Goal: Task Accomplishment & Management: Complete application form

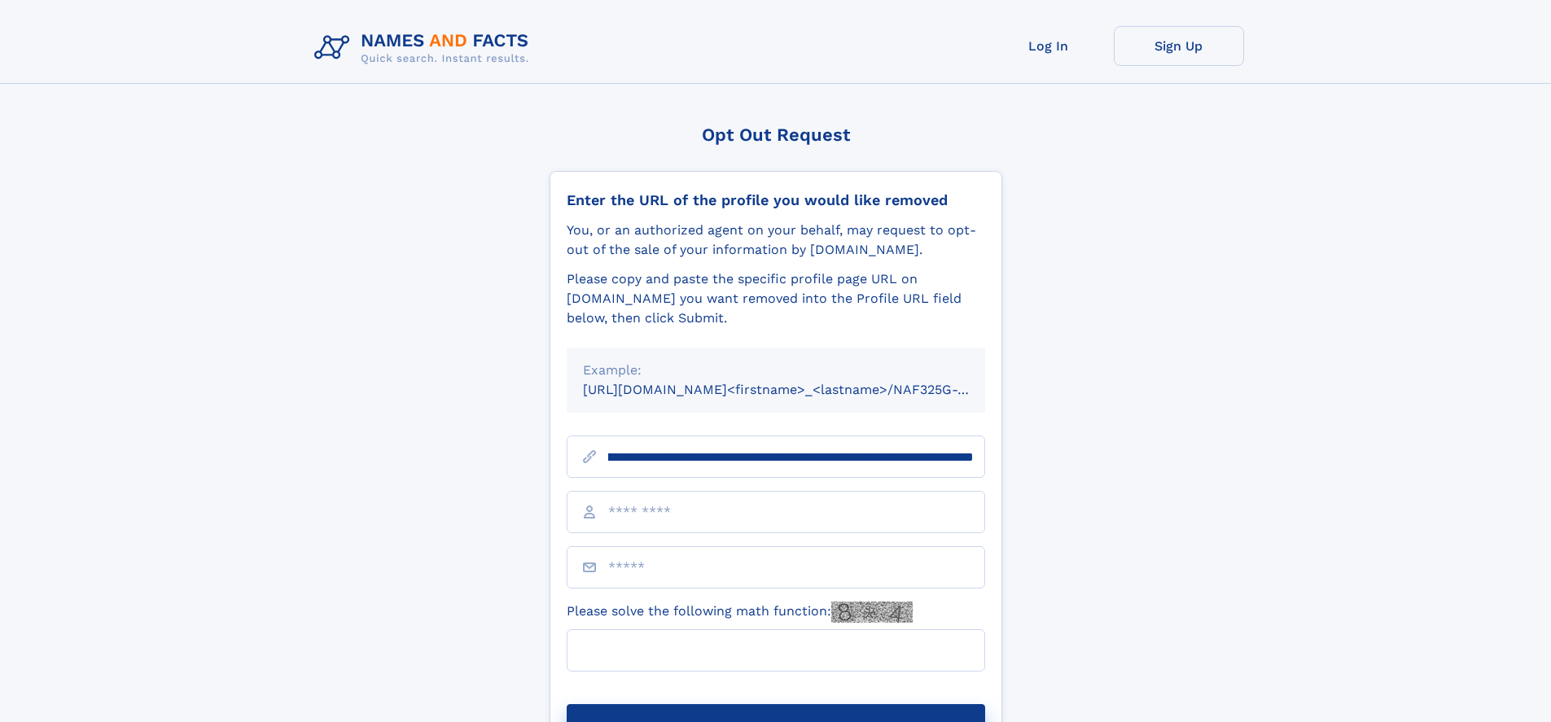
scroll to position [0, 178]
type input "**********"
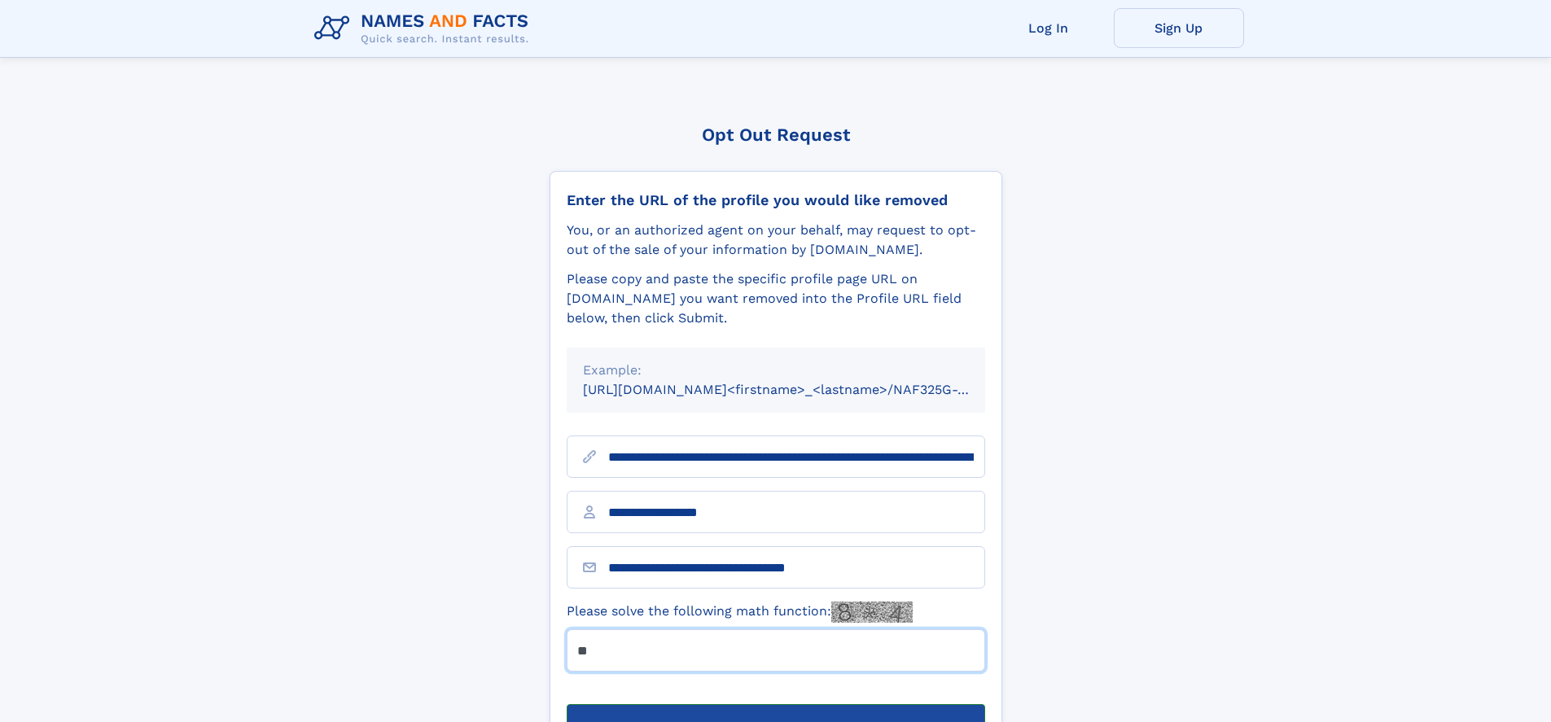
type input "**"
click at [775, 704] on button "Submit Opt Out Request" at bounding box center [776, 730] width 418 height 52
